Goal: Transaction & Acquisition: Book appointment/travel/reservation

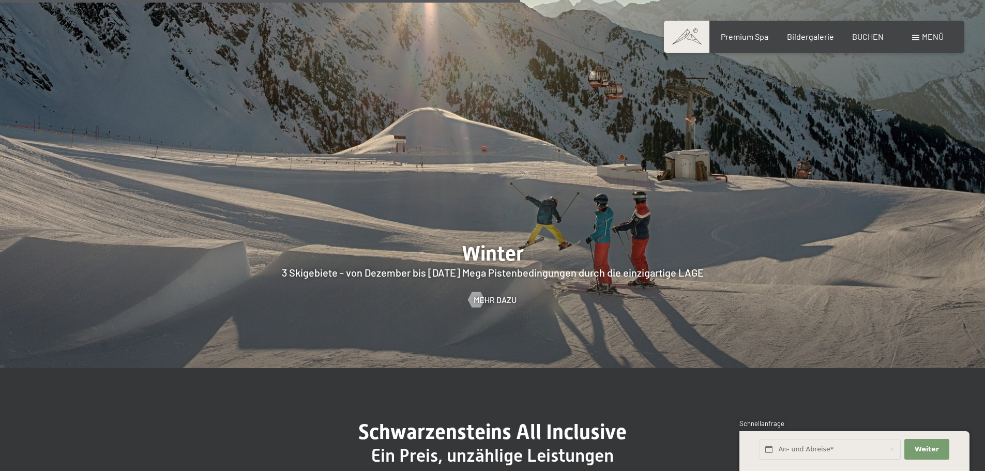
scroll to position [2895, 0]
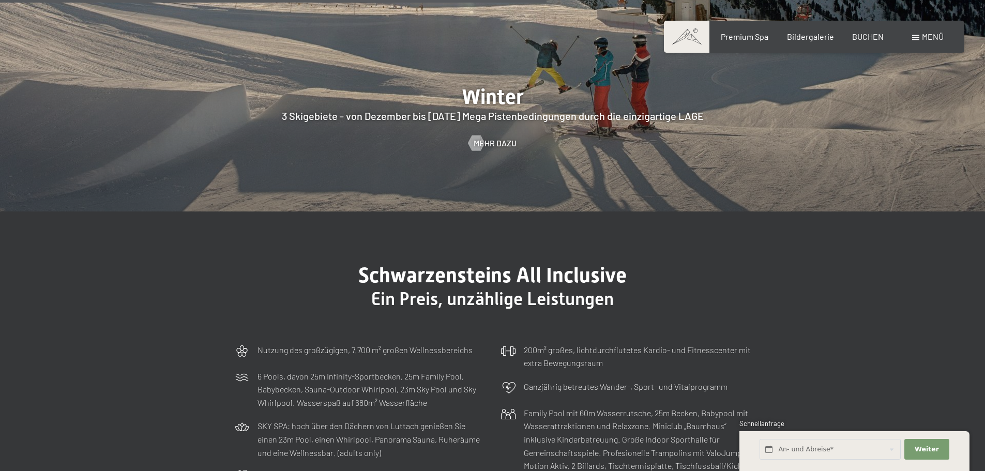
click at [925, 38] on span "Menü" at bounding box center [933, 37] width 22 height 10
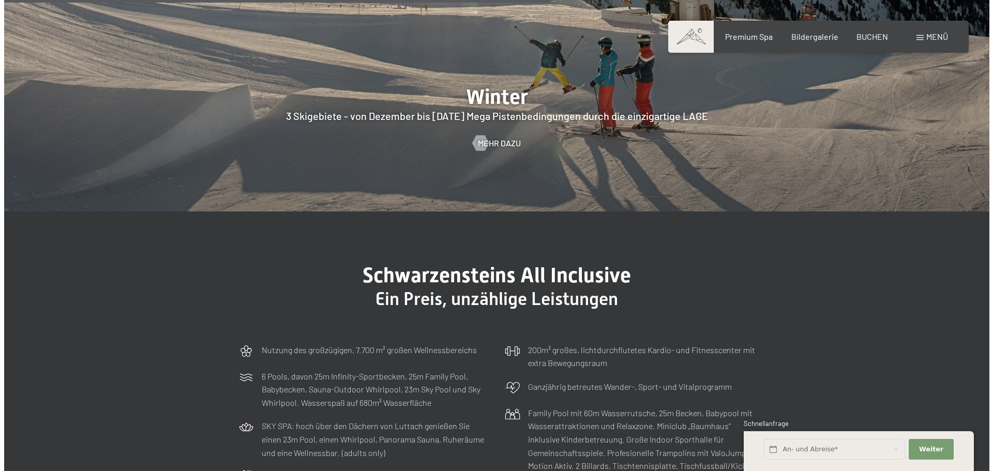
scroll to position [2908, 0]
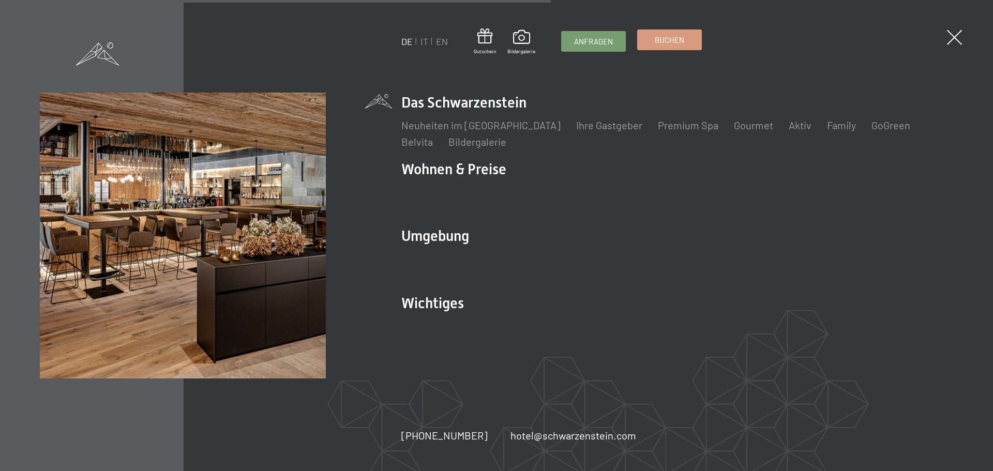
click at [678, 41] on span "Buchen" at bounding box center [668, 40] width 29 height 11
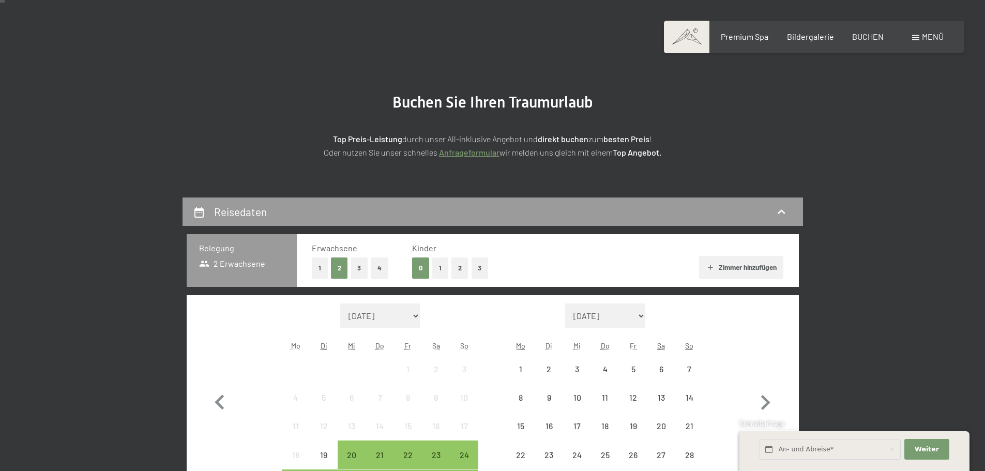
scroll to position [207, 0]
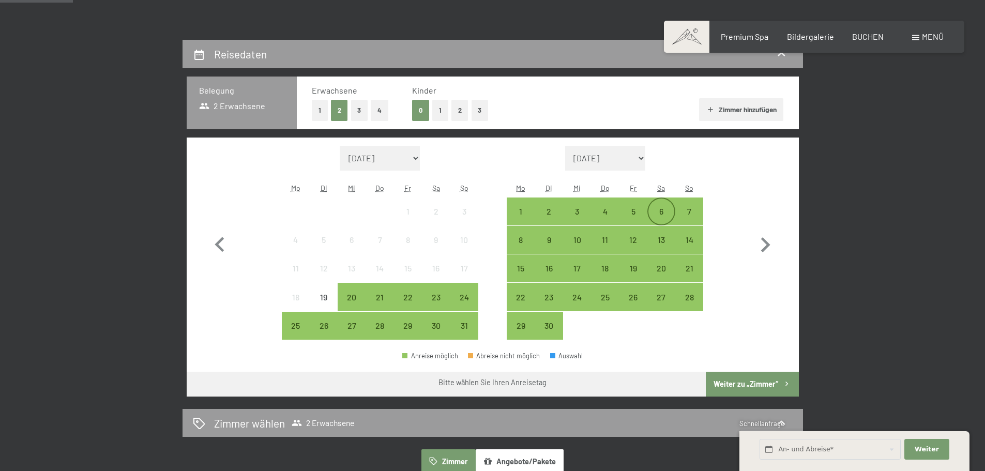
click at [659, 208] on div "6" at bounding box center [661, 220] width 26 height 26
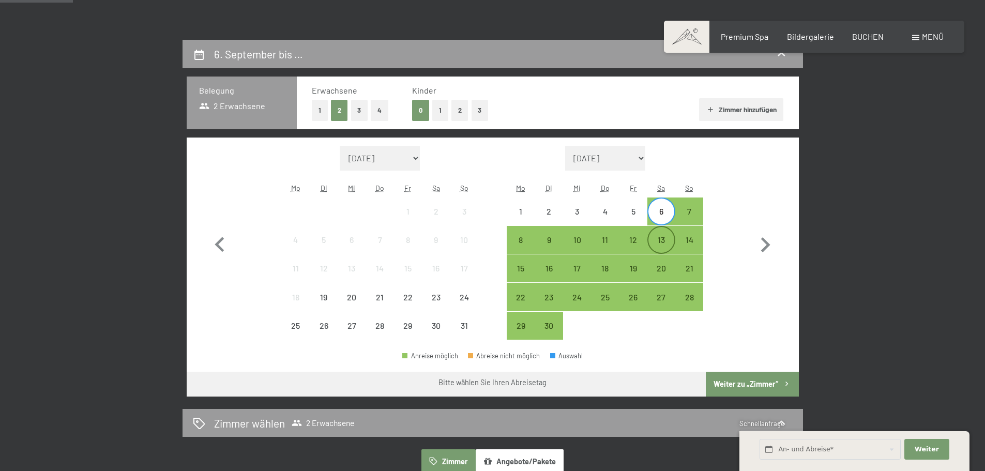
click at [660, 241] on div "13" at bounding box center [661, 249] width 26 height 26
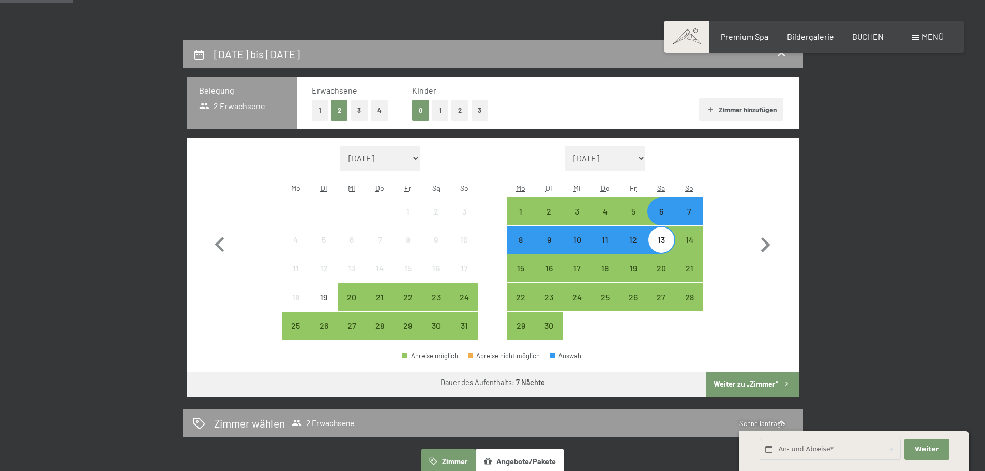
click at [746, 379] on button "Weiter zu „Zimmer“" at bounding box center [752, 384] width 93 height 25
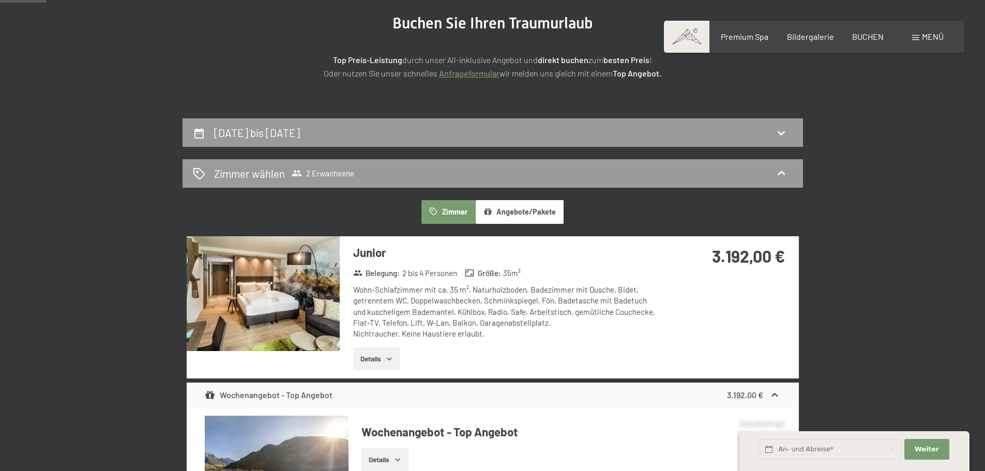
scroll to position [0, 0]
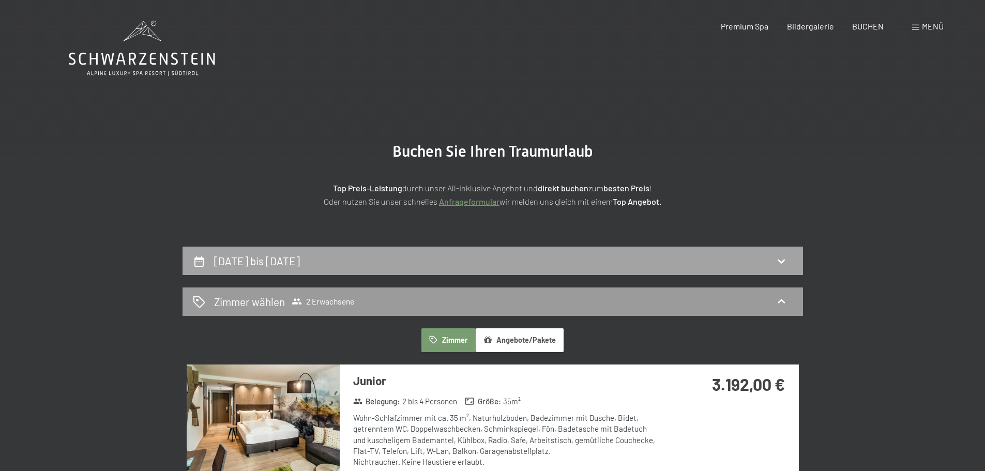
click at [504, 269] on div "6. September bis 13. September 2025" at bounding box center [492, 261] width 620 height 28
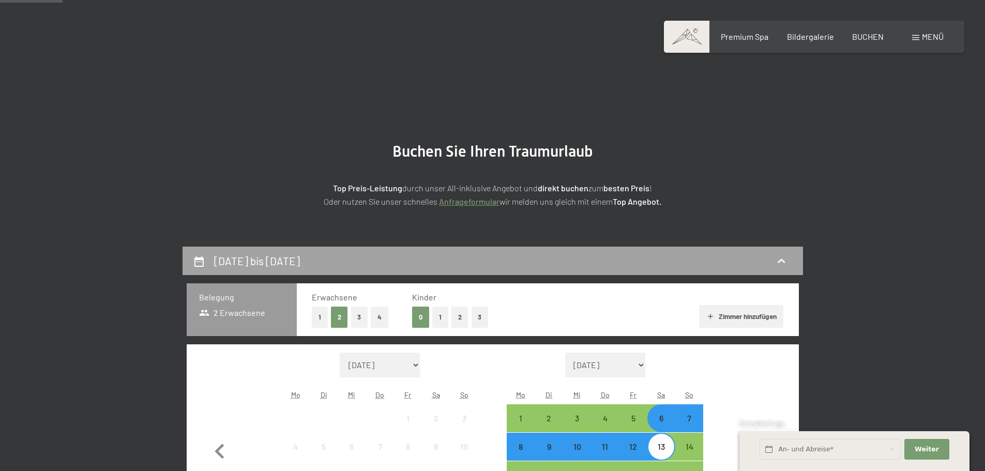
scroll to position [247, 0]
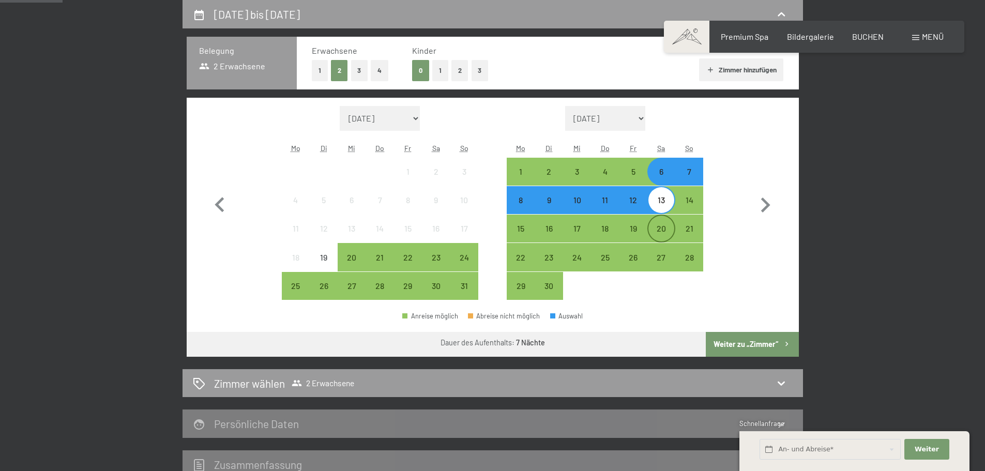
click at [666, 231] on div "20" at bounding box center [661, 237] width 26 height 26
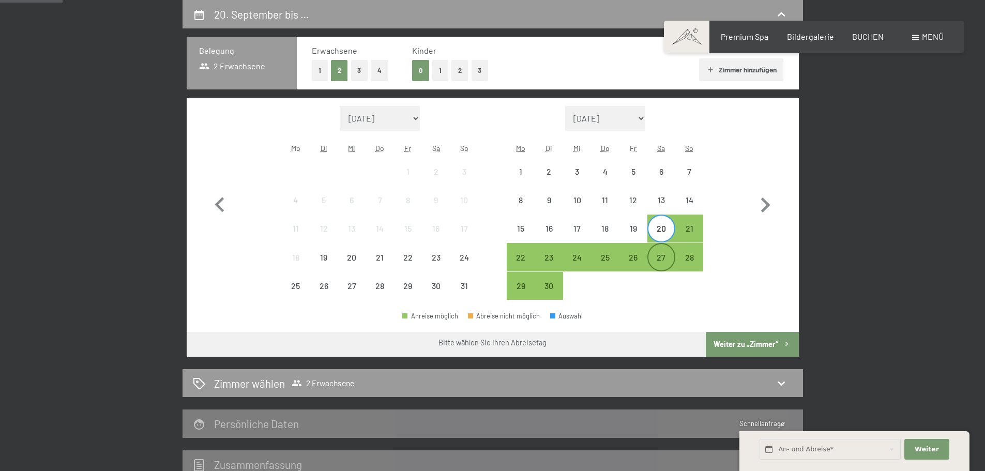
click at [664, 258] on div "27" at bounding box center [661, 266] width 26 height 26
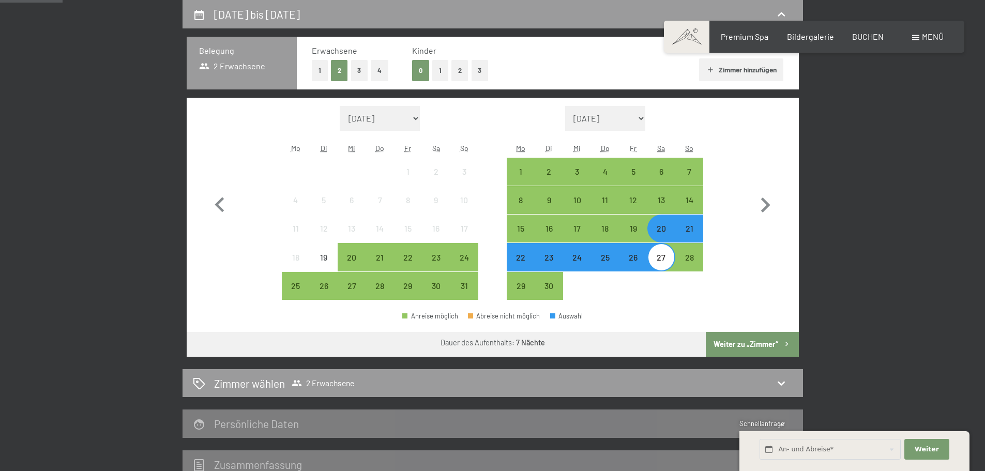
click at [749, 345] on button "Weiter zu „Zimmer“" at bounding box center [752, 344] width 93 height 25
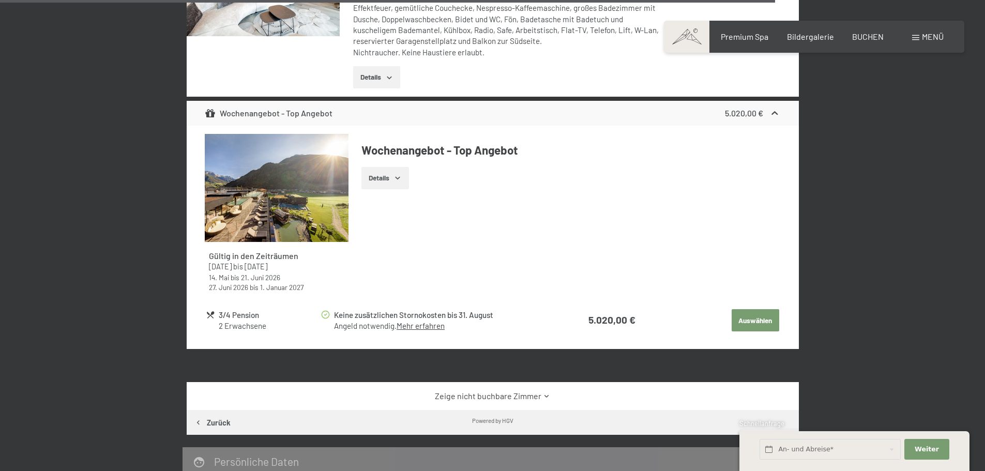
scroll to position [2831, 0]
